Goal: Check status: Check status

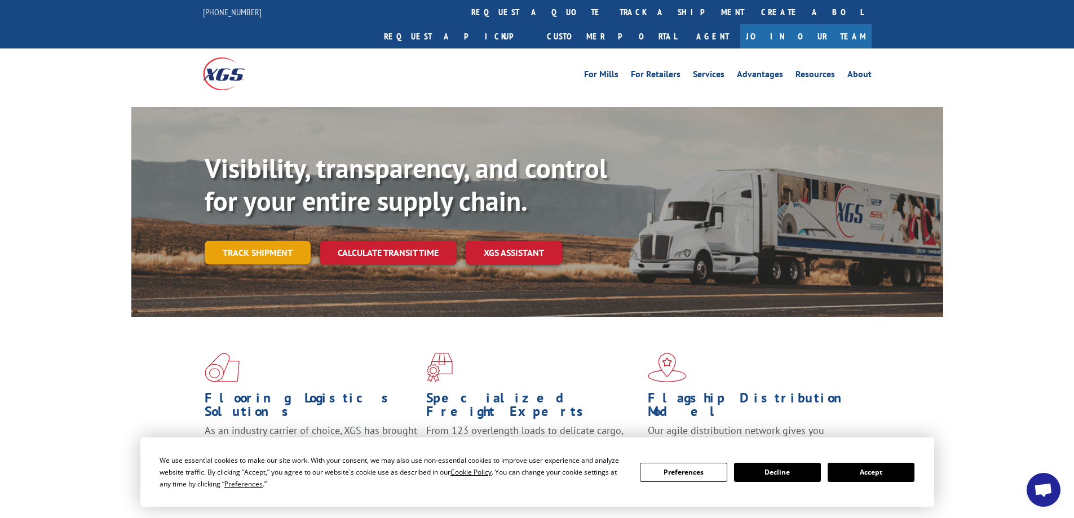
click at [267, 241] on link "Track shipment" at bounding box center [258, 253] width 106 height 24
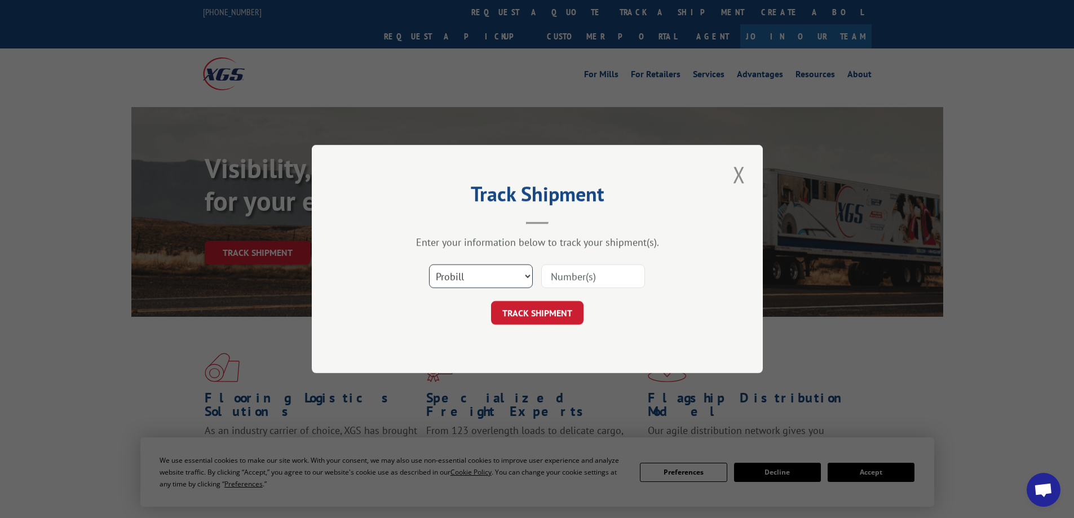
click at [466, 278] on select "Select category... Probill BOL PO" at bounding box center [481, 277] width 104 height 24
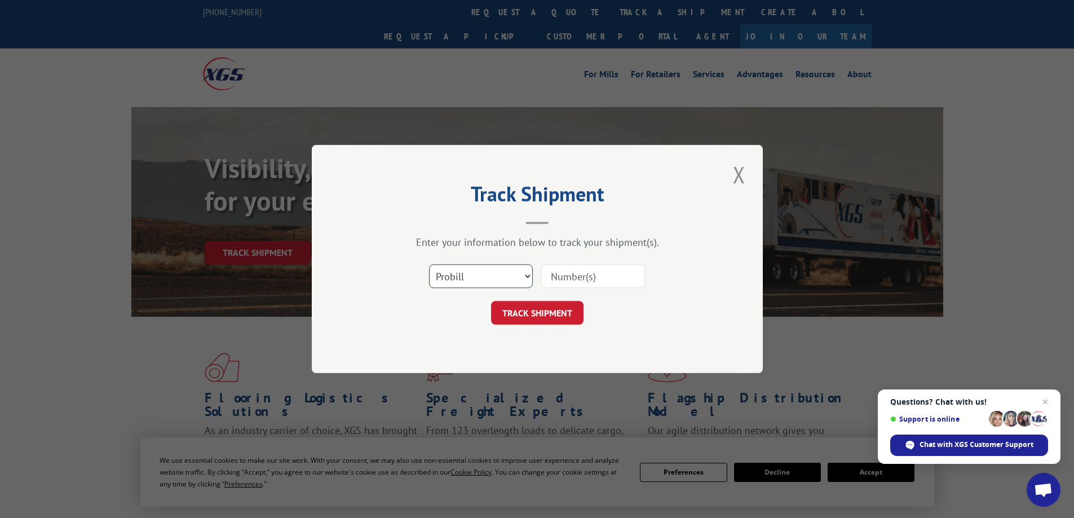
select select "bol"
click at [429, 265] on select "Select category... Probill BOL PO" at bounding box center [481, 277] width 104 height 24
click at [475, 279] on select "Select category... Probill BOL PO" at bounding box center [481, 277] width 104 height 24
click at [572, 279] on input at bounding box center [593, 277] width 104 height 24
paste input "14557617"
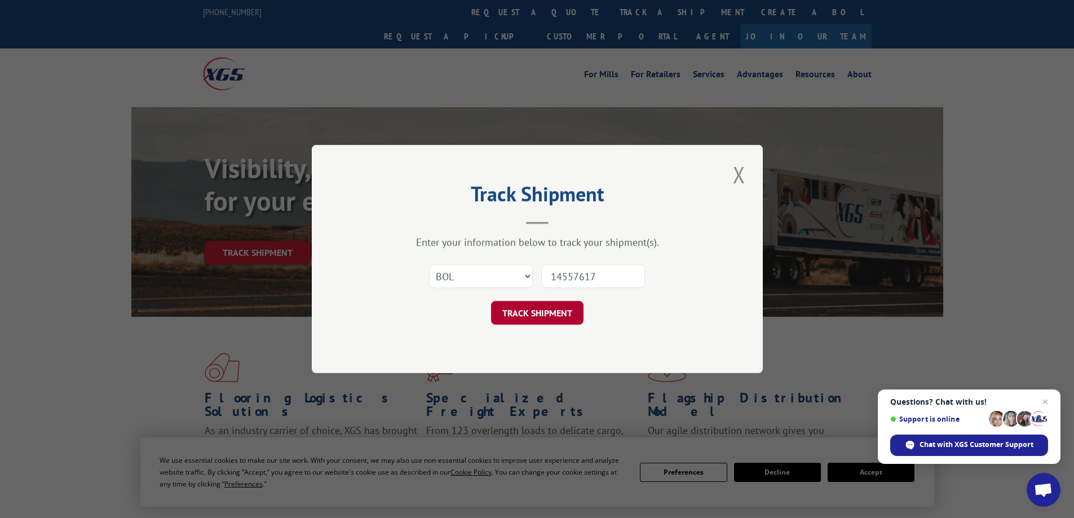
type input "14557617"
click at [560, 316] on button "TRACK SHIPMENT" at bounding box center [537, 313] width 93 height 24
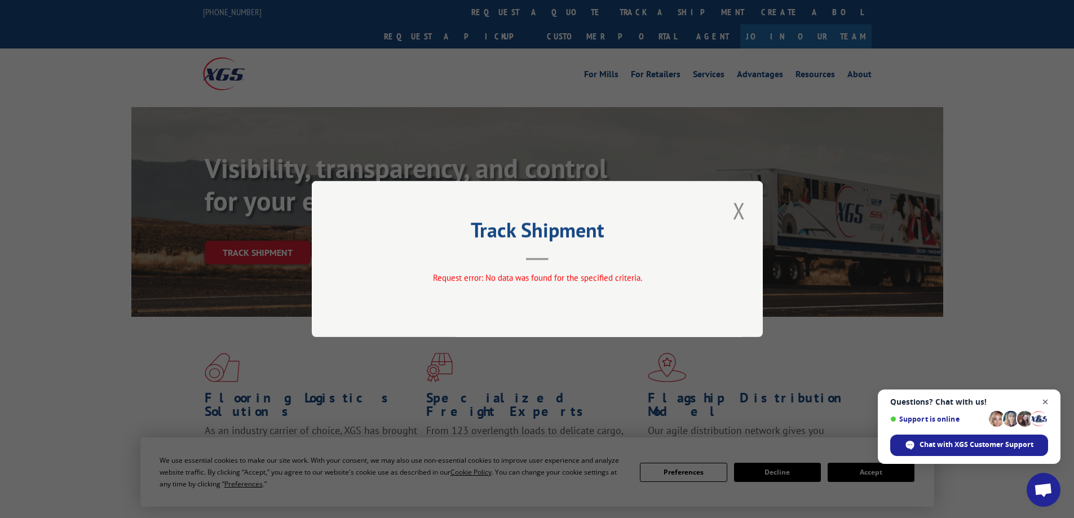
click at [1048, 400] on span "Open chat" at bounding box center [1046, 402] width 14 height 14
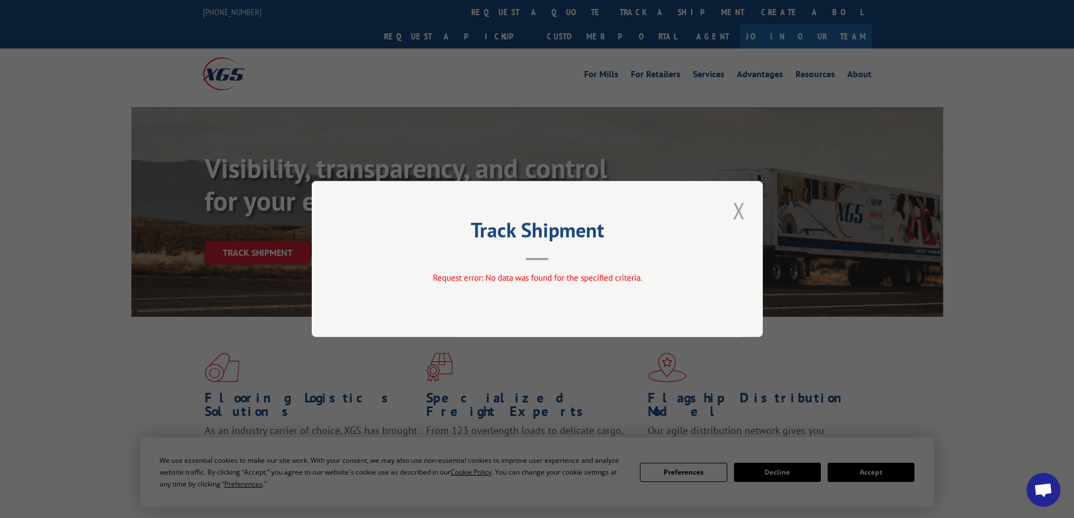
click at [745, 204] on button "Close modal" at bounding box center [739, 210] width 19 height 31
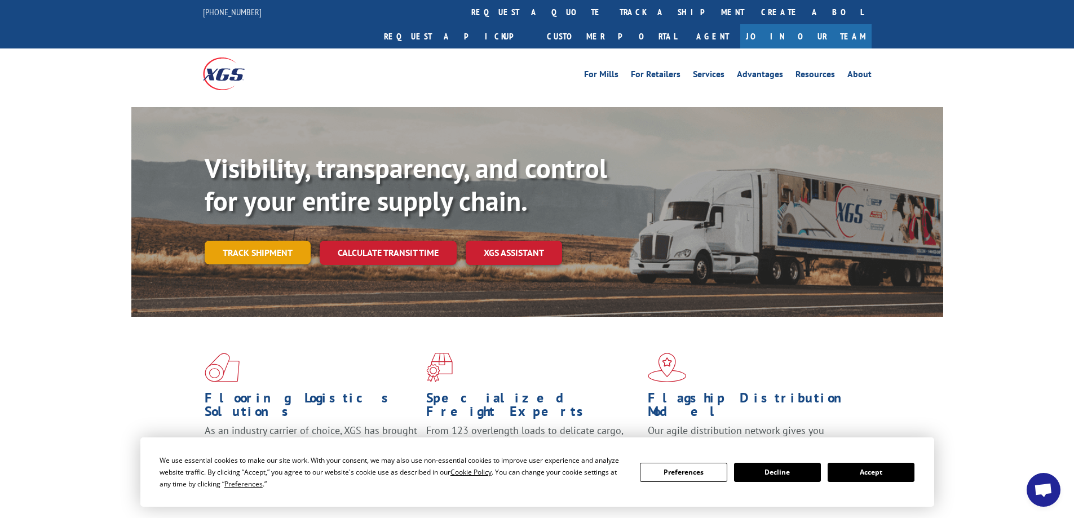
click at [256, 241] on link "Track shipment" at bounding box center [258, 253] width 106 height 24
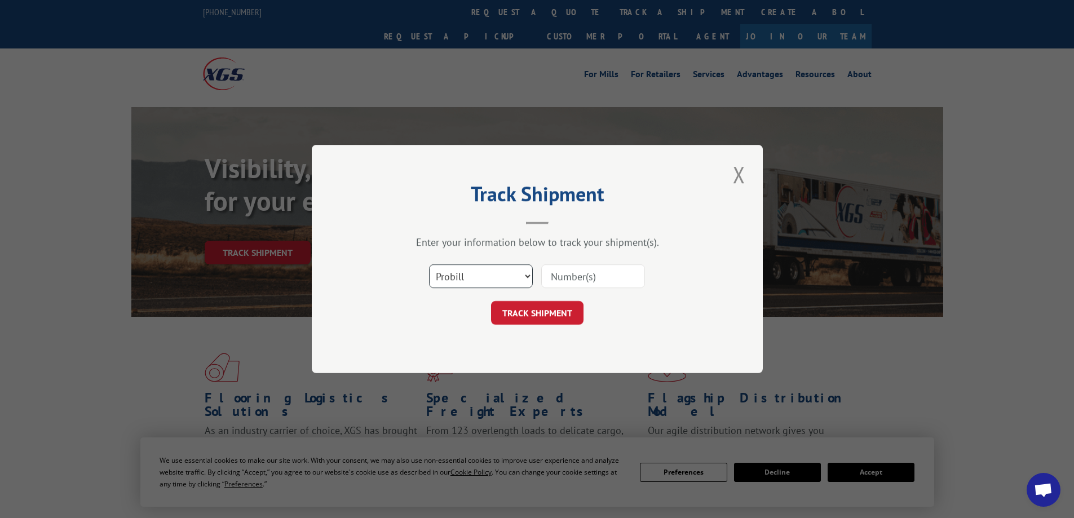
click at [453, 281] on select "Select category... Probill BOL PO" at bounding box center [481, 277] width 104 height 24
click at [583, 280] on input at bounding box center [593, 277] width 104 height 24
paste input "14557617"
type input "14557617"
click at [530, 309] on button "TRACK SHIPMENT" at bounding box center [537, 313] width 93 height 24
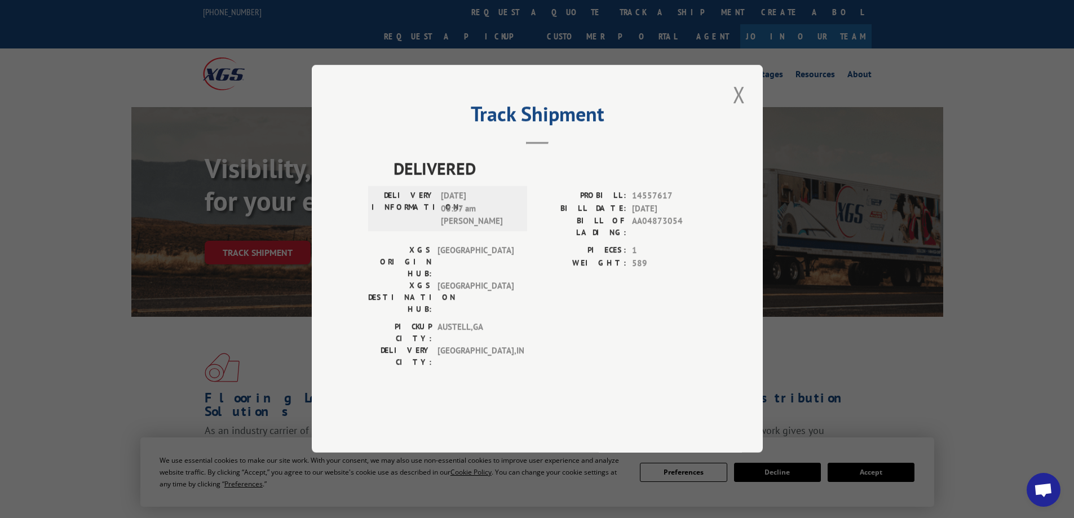
drag, startPoint x: 739, startPoint y: 121, endPoint x: 729, endPoint y: 121, distance: 10.2
click at [738, 110] on button "Close modal" at bounding box center [739, 94] width 19 height 31
